Goal: Information Seeking & Learning: Find specific fact

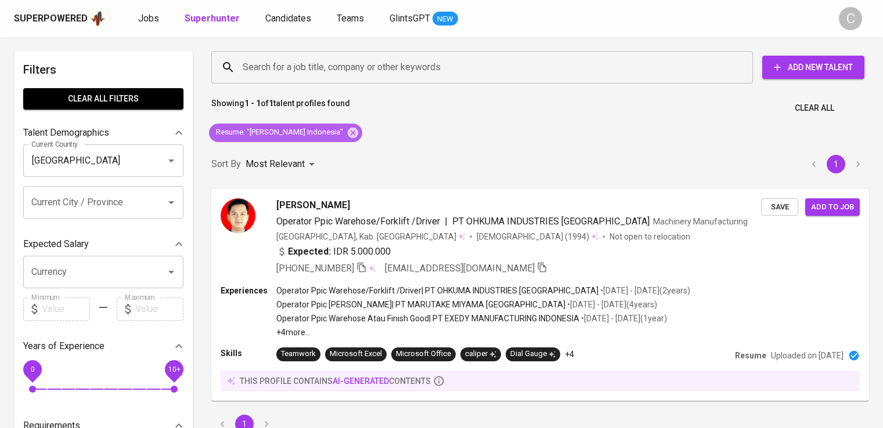
click at [359, 128] on icon at bounding box center [353, 133] width 13 height 13
click at [358, 56] on input "Search for a job title, company or other keywords" at bounding box center [485, 67] width 491 height 22
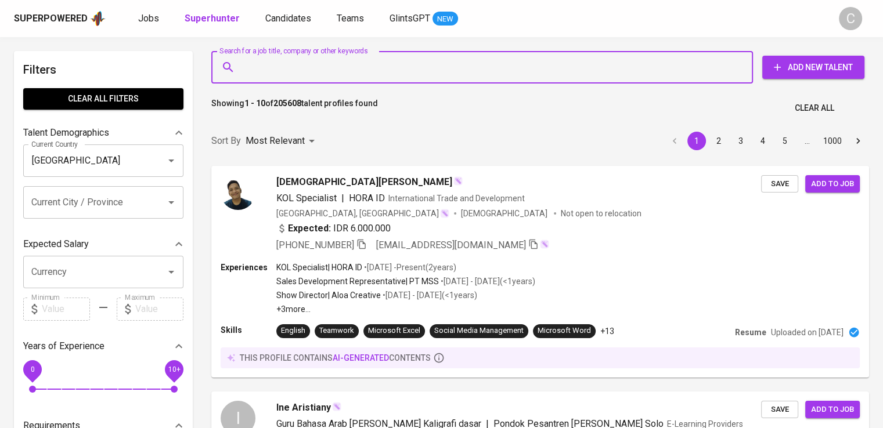
click at [361, 57] on input "Search for a job title, company or other keywords" at bounding box center [485, 67] width 491 height 22
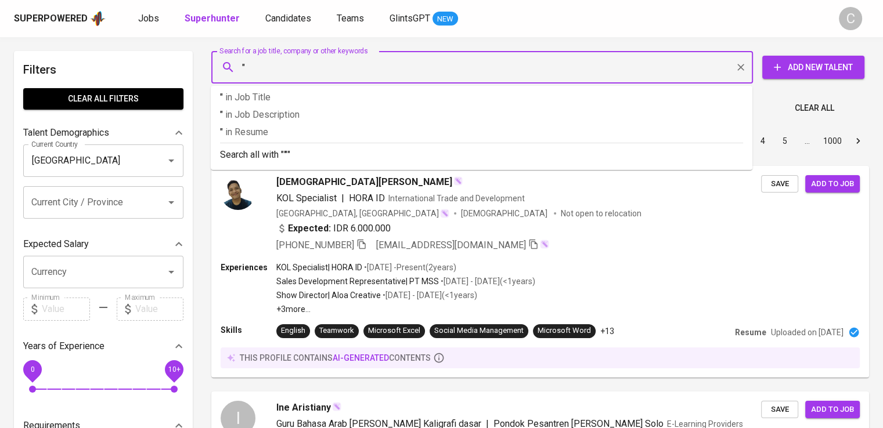
paste input "pindo [PERSON_NAME]"
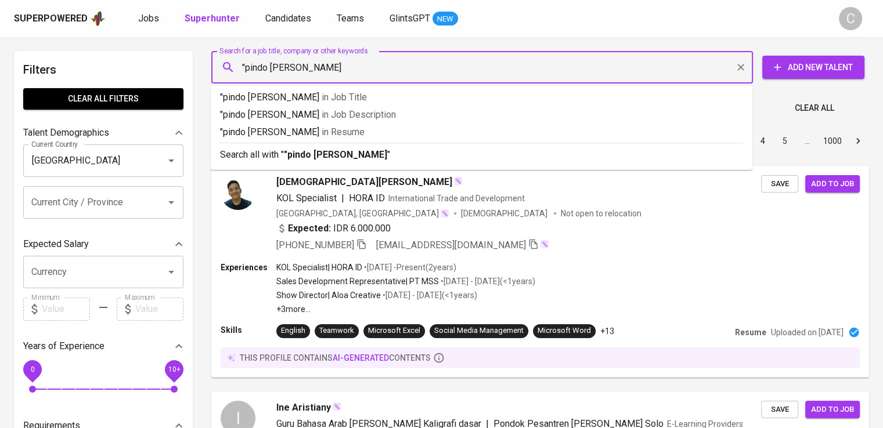
type input ""pindo [PERSON_NAME]""
click at [332, 131] on span "in [GEOGRAPHIC_DATA]" at bounding box center [346, 132] width 43 height 11
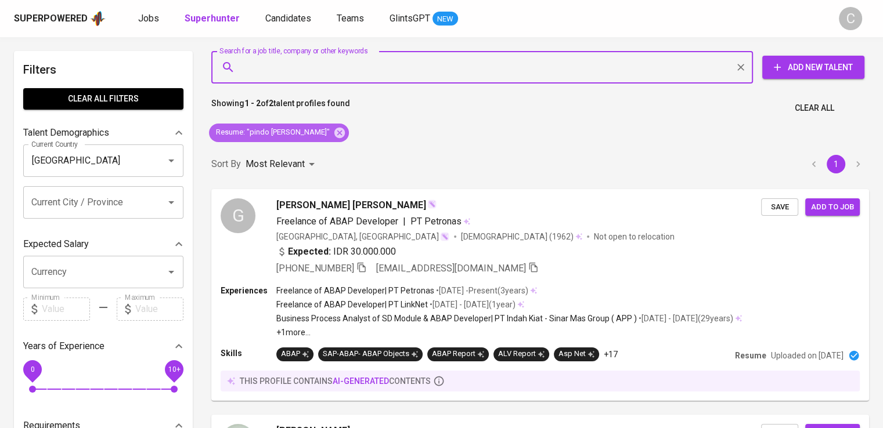
click at [334, 131] on icon at bounding box center [339, 132] width 10 height 10
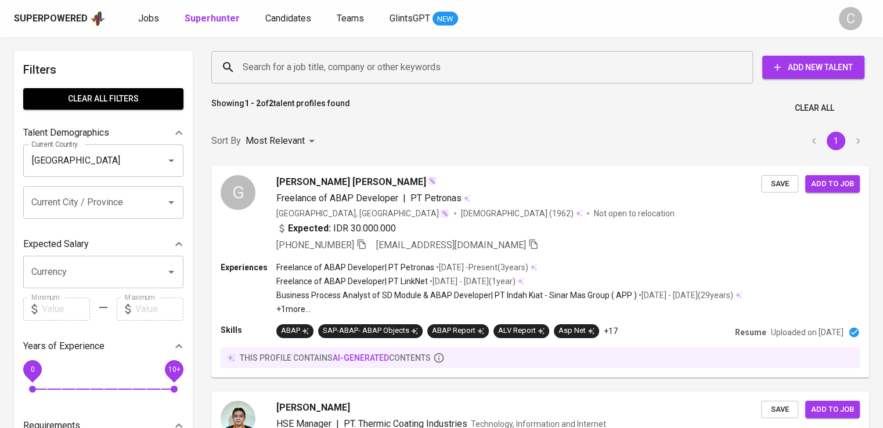
click at [332, 131] on div "Sort By Most Relevant MOST_RELEVANT 1" at bounding box center [540, 141] width 672 height 35
click at [374, 77] on input "Search for a job title, company or other keywords" at bounding box center [485, 67] width 491 height 22
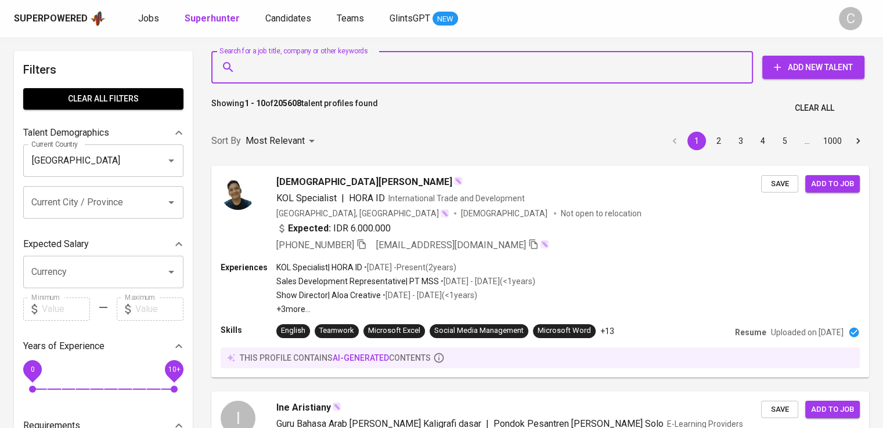
click at [483, 61] on input "Search for a job title, company or other keywords" at bounding box center [485, 67] width 491 height 22
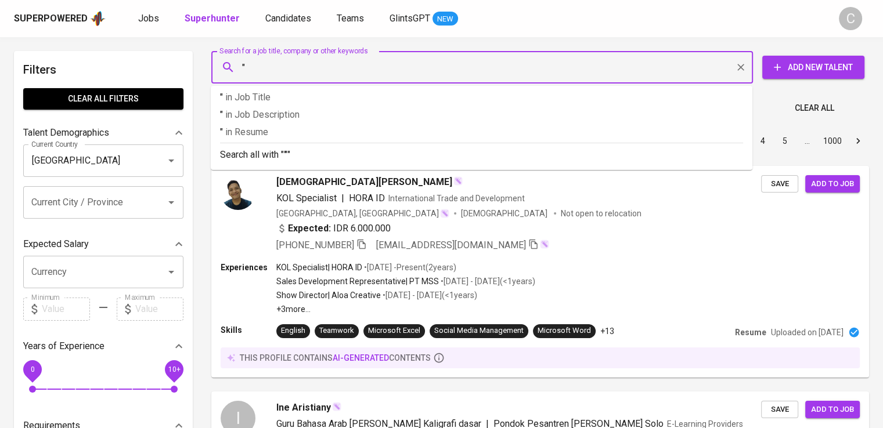
paste input "KORINDO ENERGY [GEOGRAPHIC_DATA]"
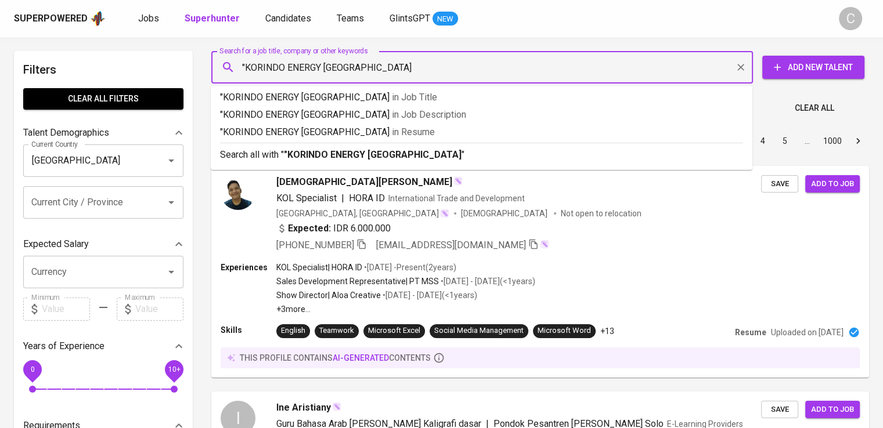
type input ""KORINDO ENERGY INDONESIA""
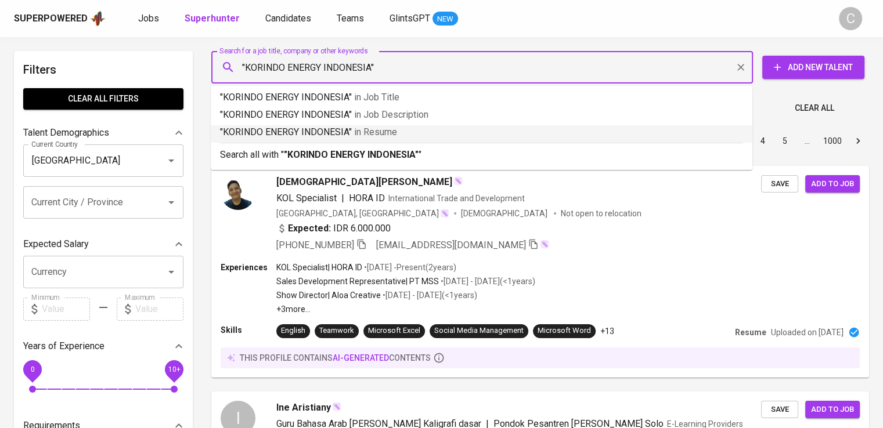
click at [487, 138] on p ""KORINDO ENERGY INDONESIA" in [GEOGRAPHIC_DATA]" at bounding box center [481, 132] width 523 height 14
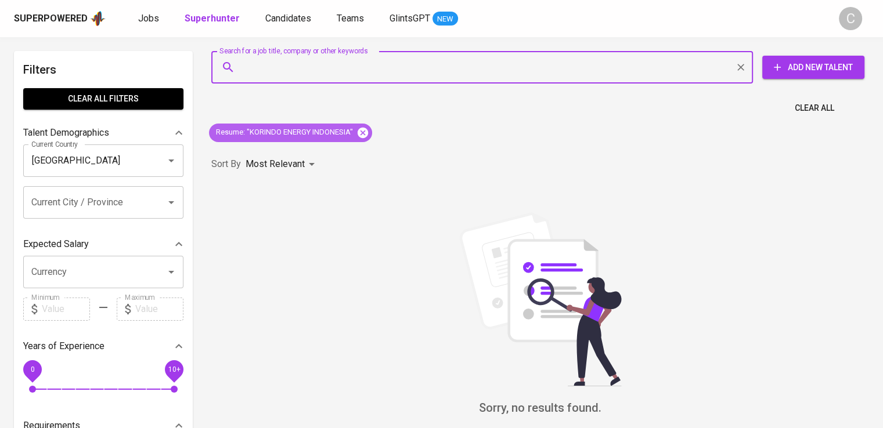
click at [369, 128] on icon at bounding box center [362, 133] width 13 height 13
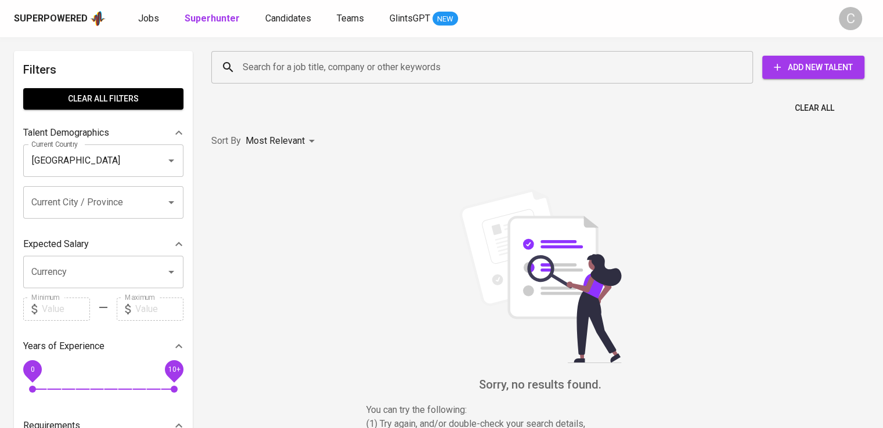
click at [404, 73] on input "Search for a job title, company or other keywords" at bounding box center [485, 67] width 491 height 22
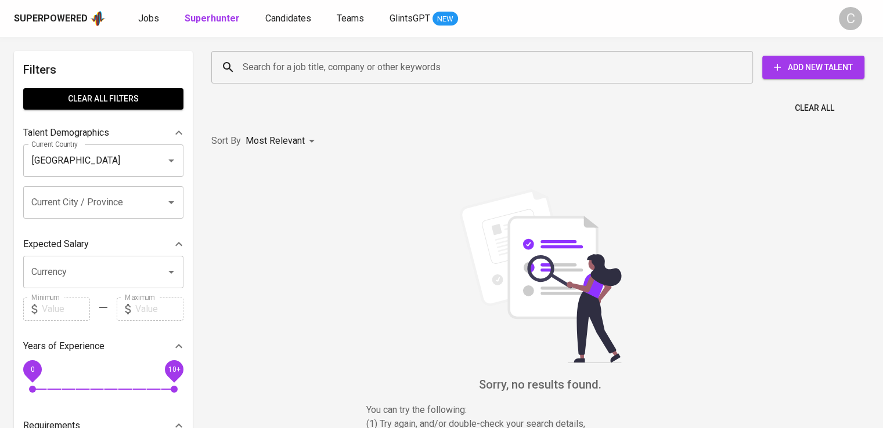
click at [387, 66] on input "Search for a job title, company or other keywords" at bounding box center [485, 67] width 491 height 22
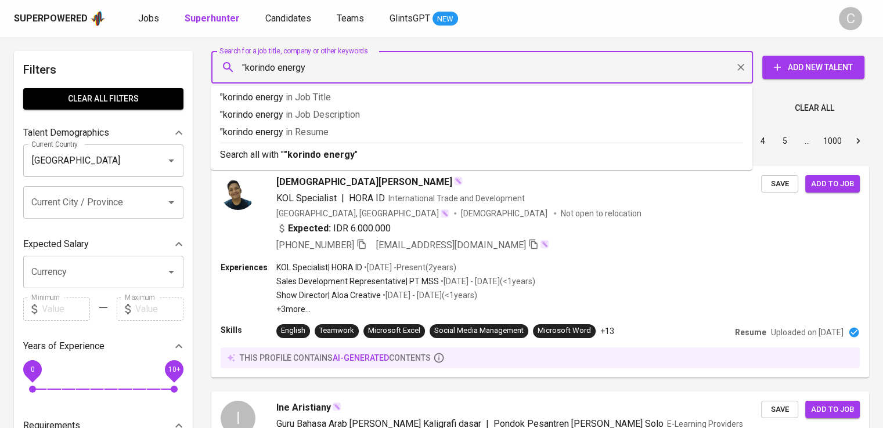
type input ""korindo energy""
click at [402, 128] on p ""korindo energy" in [GEOGRAPHIC_DATA]" at bounding box center [481, 132] width 523 height 14
